Goal: Task Accomplishment & Management: Manage account settings

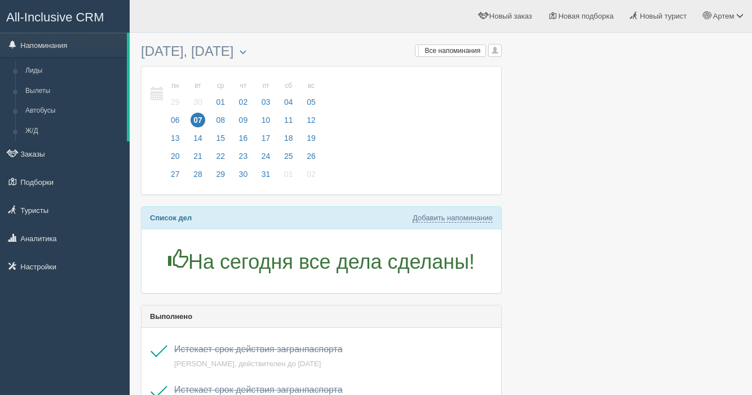
click at [527, 220] on div at bounding box center [441, 381] width 600 height 687
click at [249, 121] on span "09" at bounding box center [243, 120] width 15 height 15
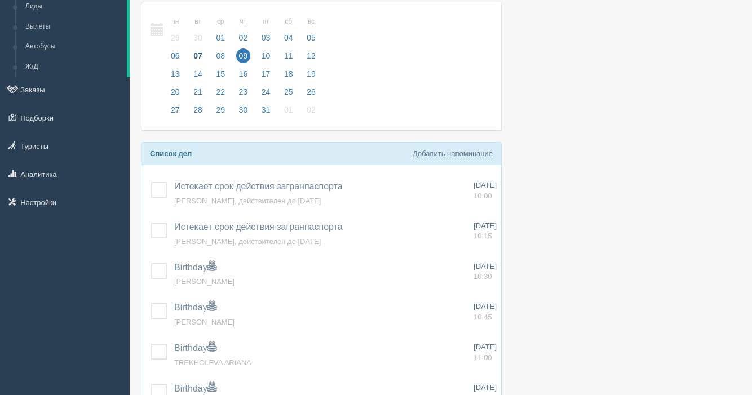
scroll to position [77, 0]
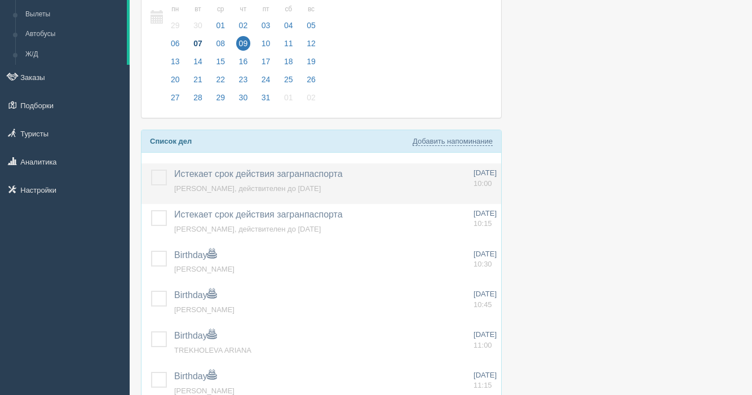
click at [151, 170] on label at bounding box center [151, 170] width 0 height 0
click at [0, 0] on input "checkbox" at bounding box center [0, 0] width 0 height 0
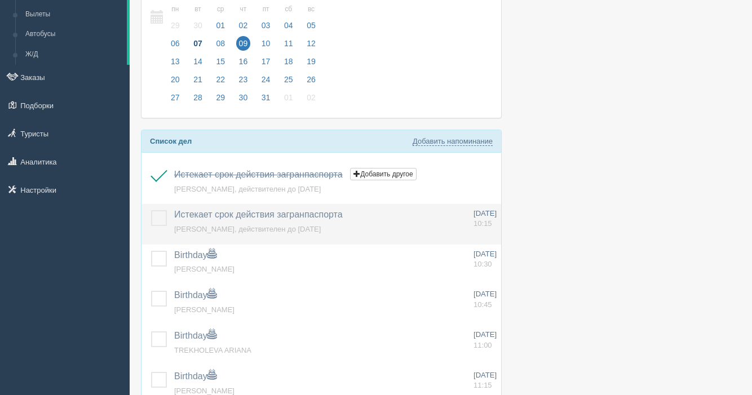
click at [151, 210] on label at bounding box center [151, 210] width 0 height 0
click at [0, 0] on input "checkbox" at bounding box center [0, 0] width 0 height 0
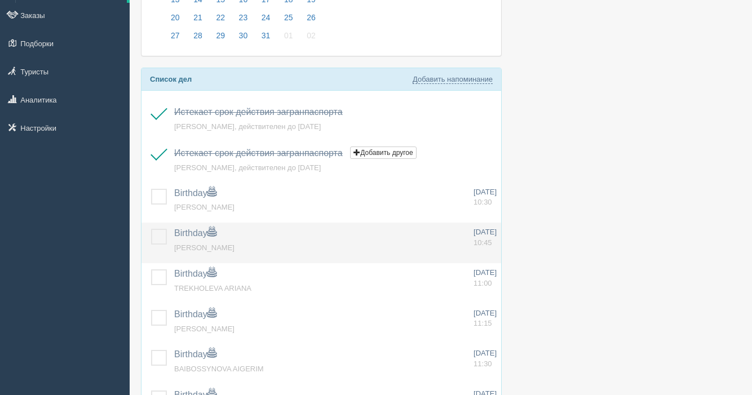
scroll to position [159, 0]
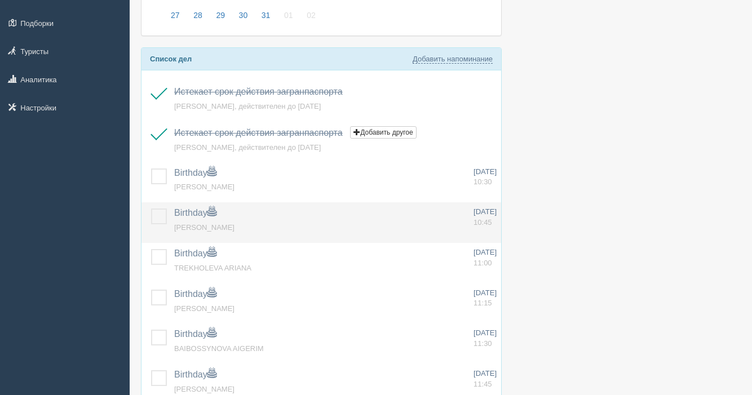
click at [151, 209] on label at bounding box center [151, 209] width 0 height 0
click at [0, 0] on input "checkbox" at bounding box center [0, 0] width 0 height 0
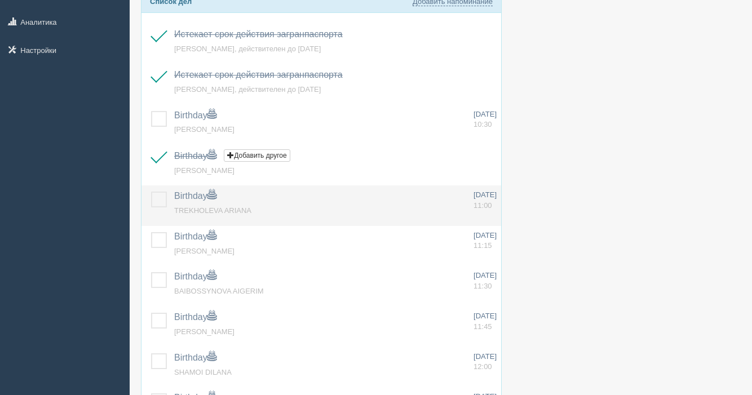
scroll to position [218, 0]
click at [151, 191] on label at bounding box center [151, 191] width 0 height 0
click at [0, 0] on input "checkbox" at bounding box center [0, 0] width 0 height 0
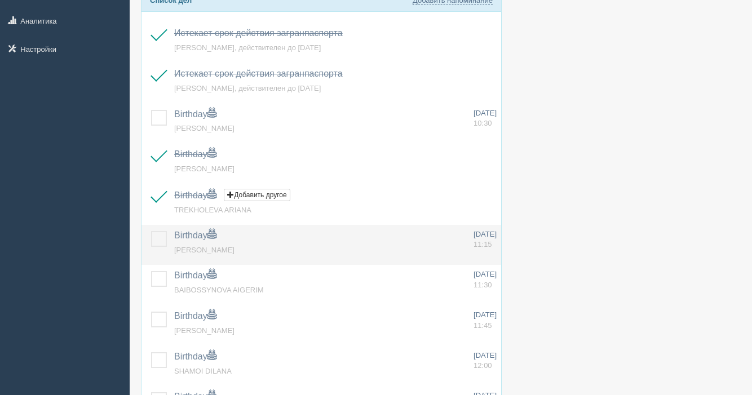
click at [151, 231] on label at bounding box center [151, 231] width 0 height 0
click at [0, 0] on input "checkbox" at bounding box center [0, 0] width 0 height 0
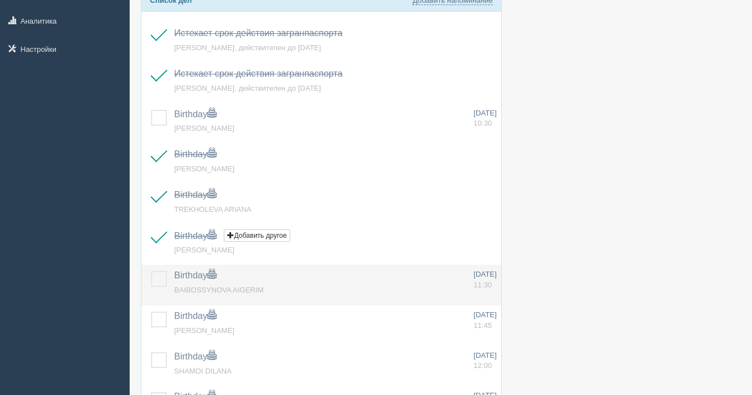
click at [175, 288] on span "BAIBOSSYNOVA AIGERIM" at bounding box center [219, 290] width 90 height 8
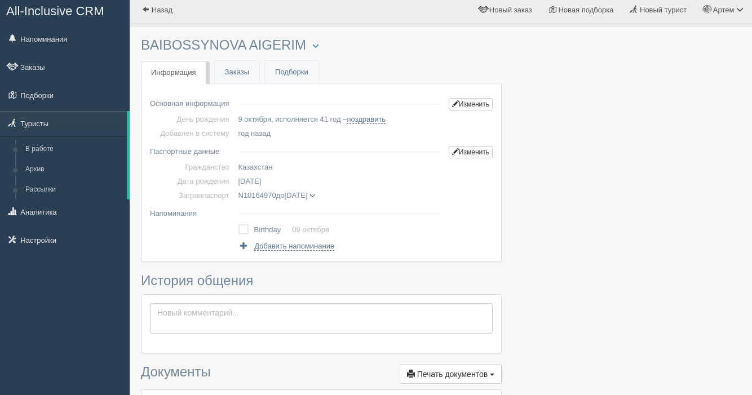
scroll to position [8, 0]
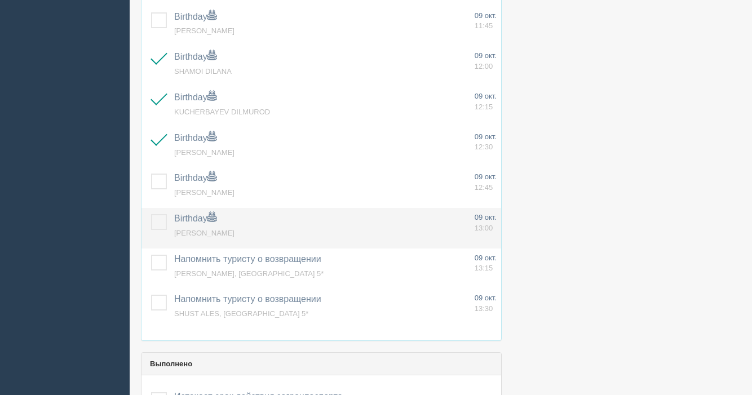
scroll to position [316, 0]
click at [151, 214] on label at bounding box center [151, 214] width 0 height 0
click at [0, 0] on input "checkbox" at bounding box center [0, 0] width 0 height 0
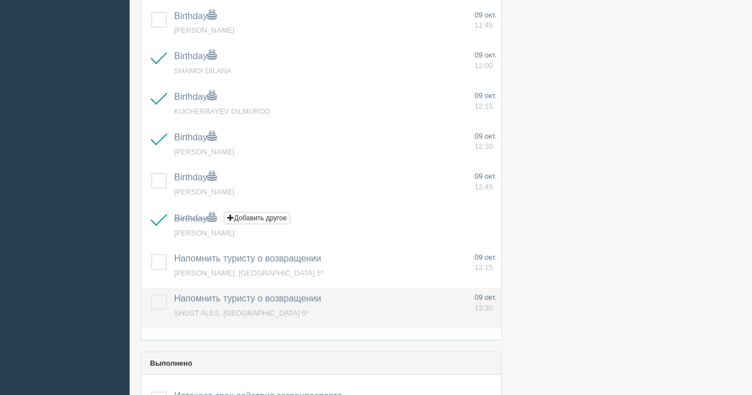
click at [151, 294] on label at bounding box center [151, 294] width 0 height 0
click at [0, 0] on input "checkbox" at bounding box center [0, 0] width 0 height 0
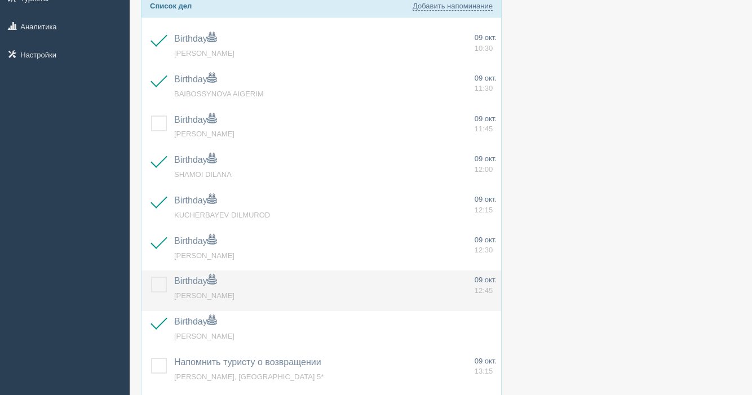
scroll to position [208, 0]
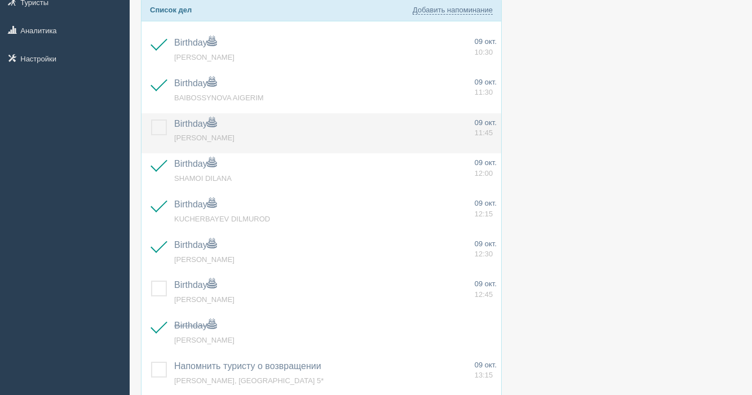
click at [151, 120] on label at bounding box center [151, 120] width 0 height 0
click at [0, 0] on input "checkbox" at bounding box center [0, 0] width 0 height 0
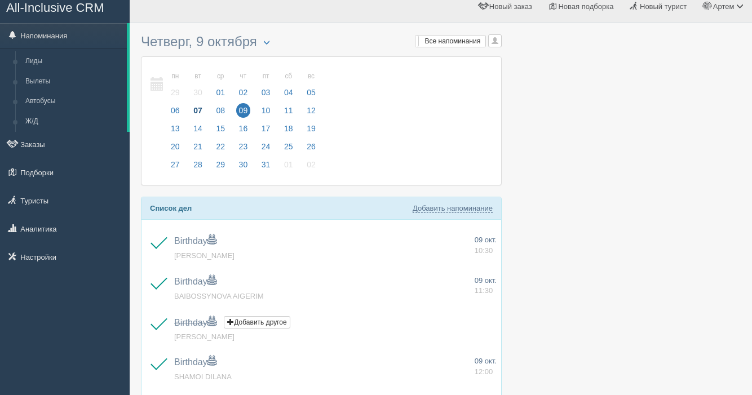
scroll to position [6, 0]
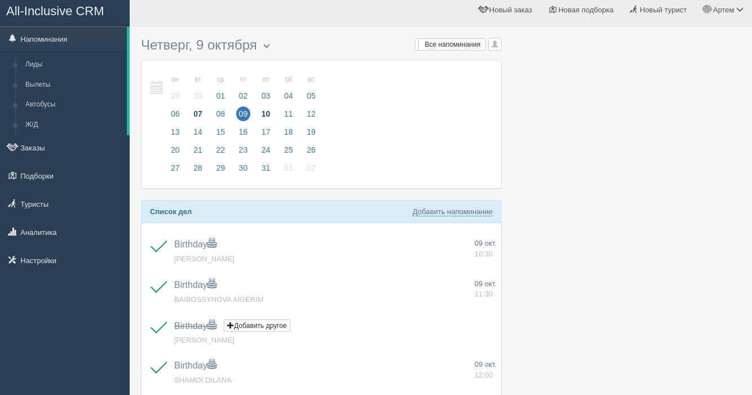
click at [270, 114] on span "10" at bounding box center [266, 114] width 15 height 15
